Goal: Find specific page/section: Find specific page/section

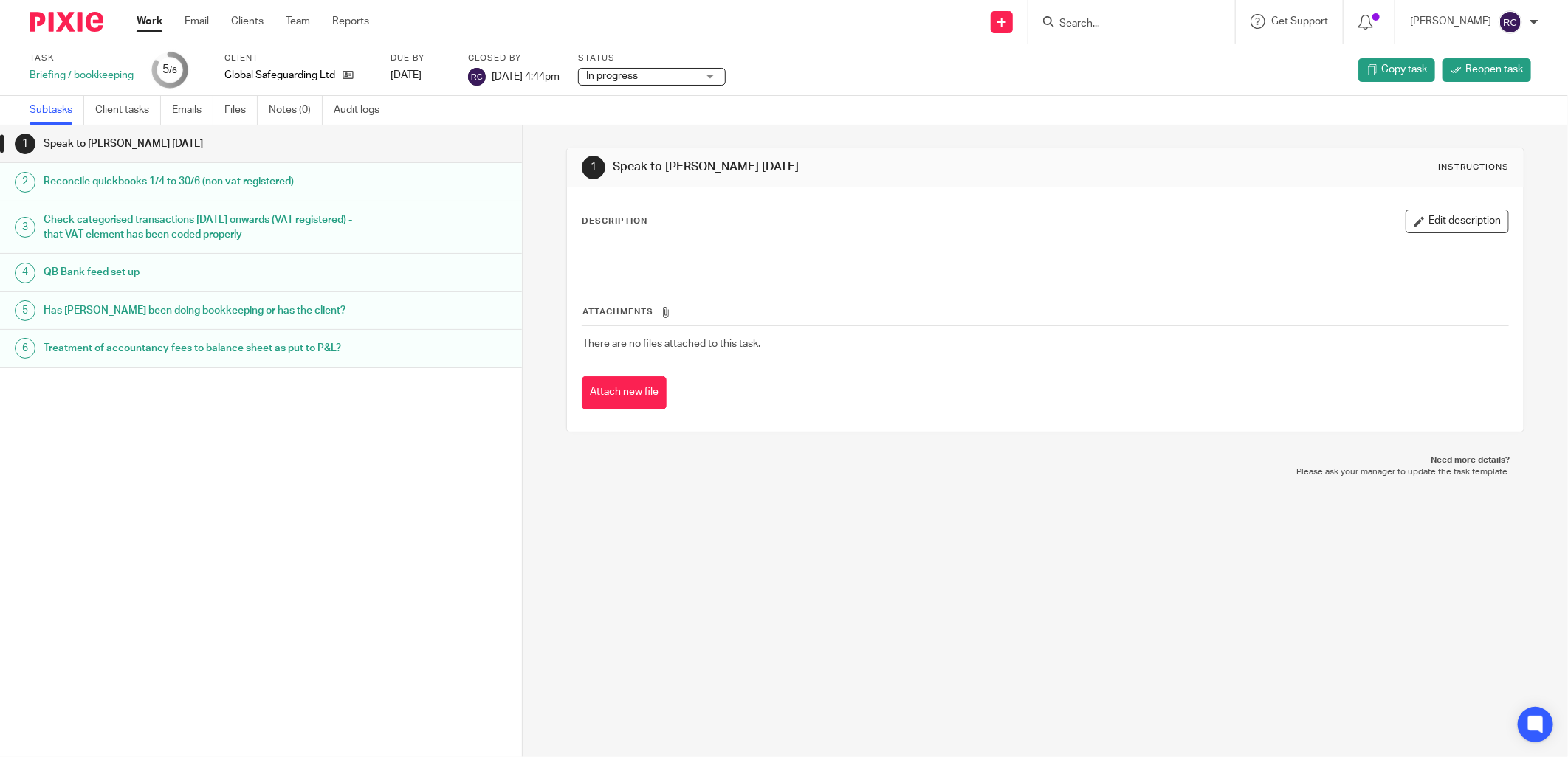
click at [1147, 20] on input "Search" at bounding box center [1124, 24] width 133 height 13
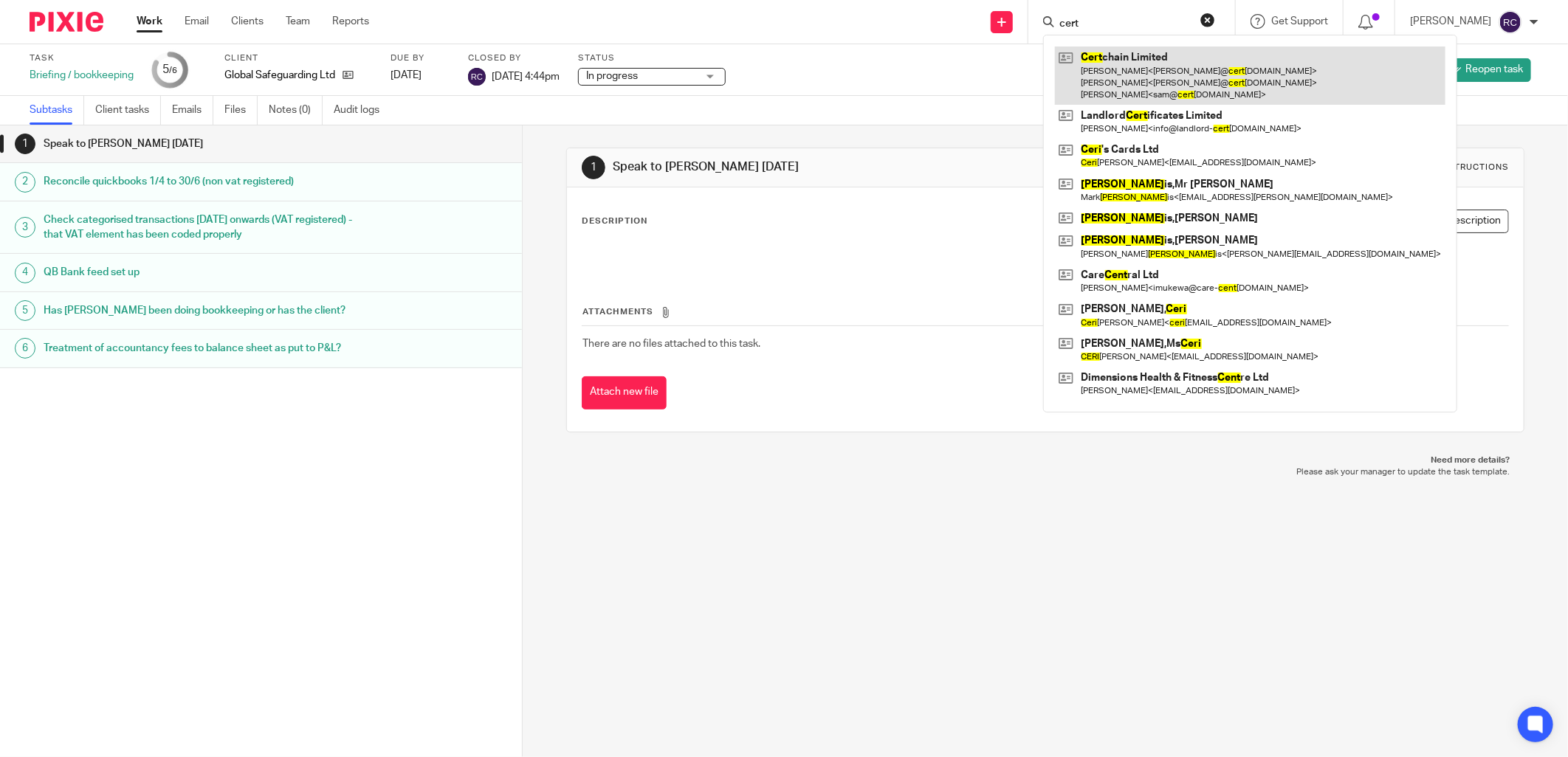
type input "cert"
click at [1123, 75] on link at bounding box center [1250, 76] width 390 height 58
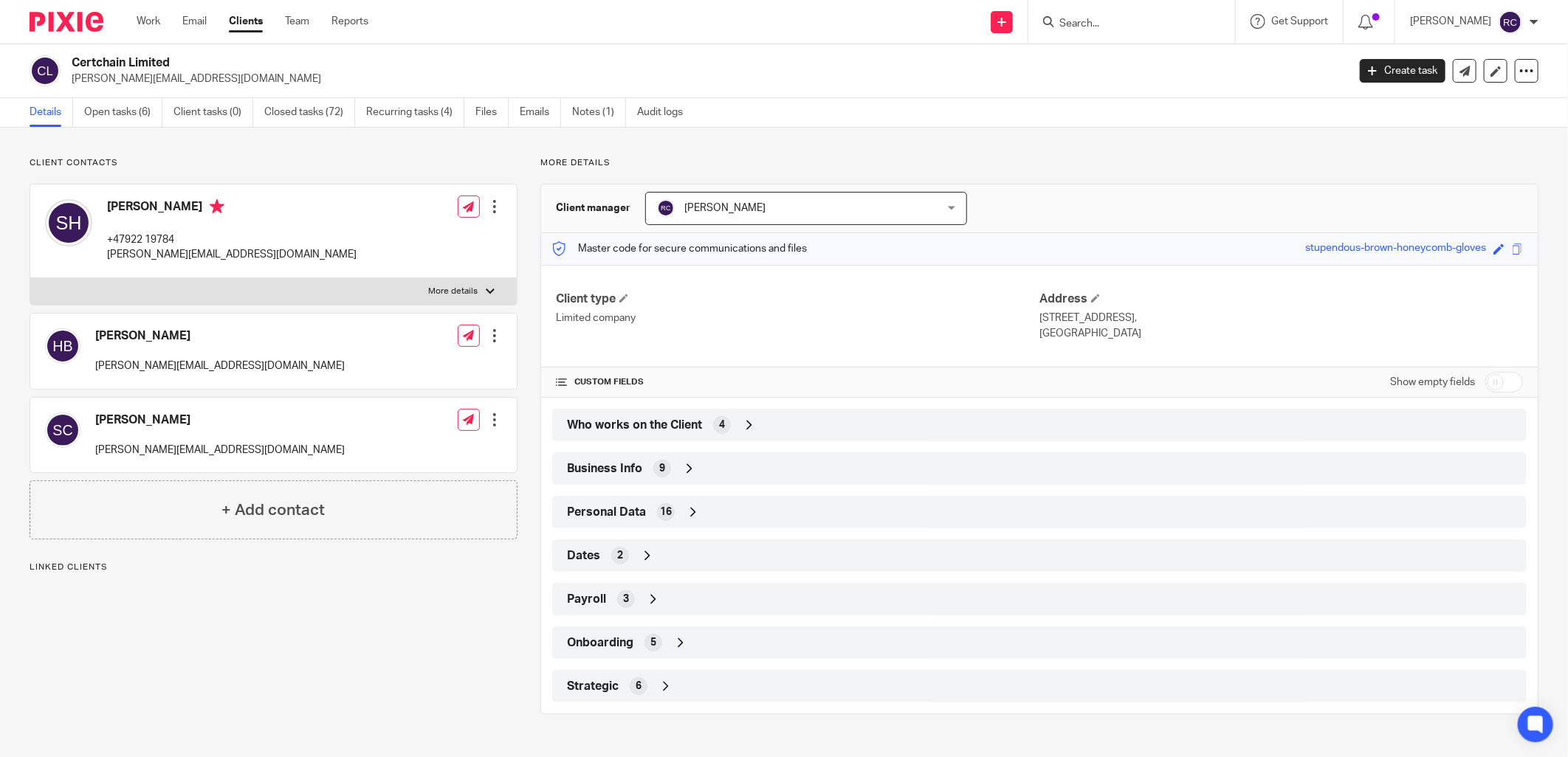
click at [735, 419] on div "Who works on the Client 4" at bounding box center [1039, 425] width 952 height 25
